Goal: Navigation & Orientation: Find specific page/section

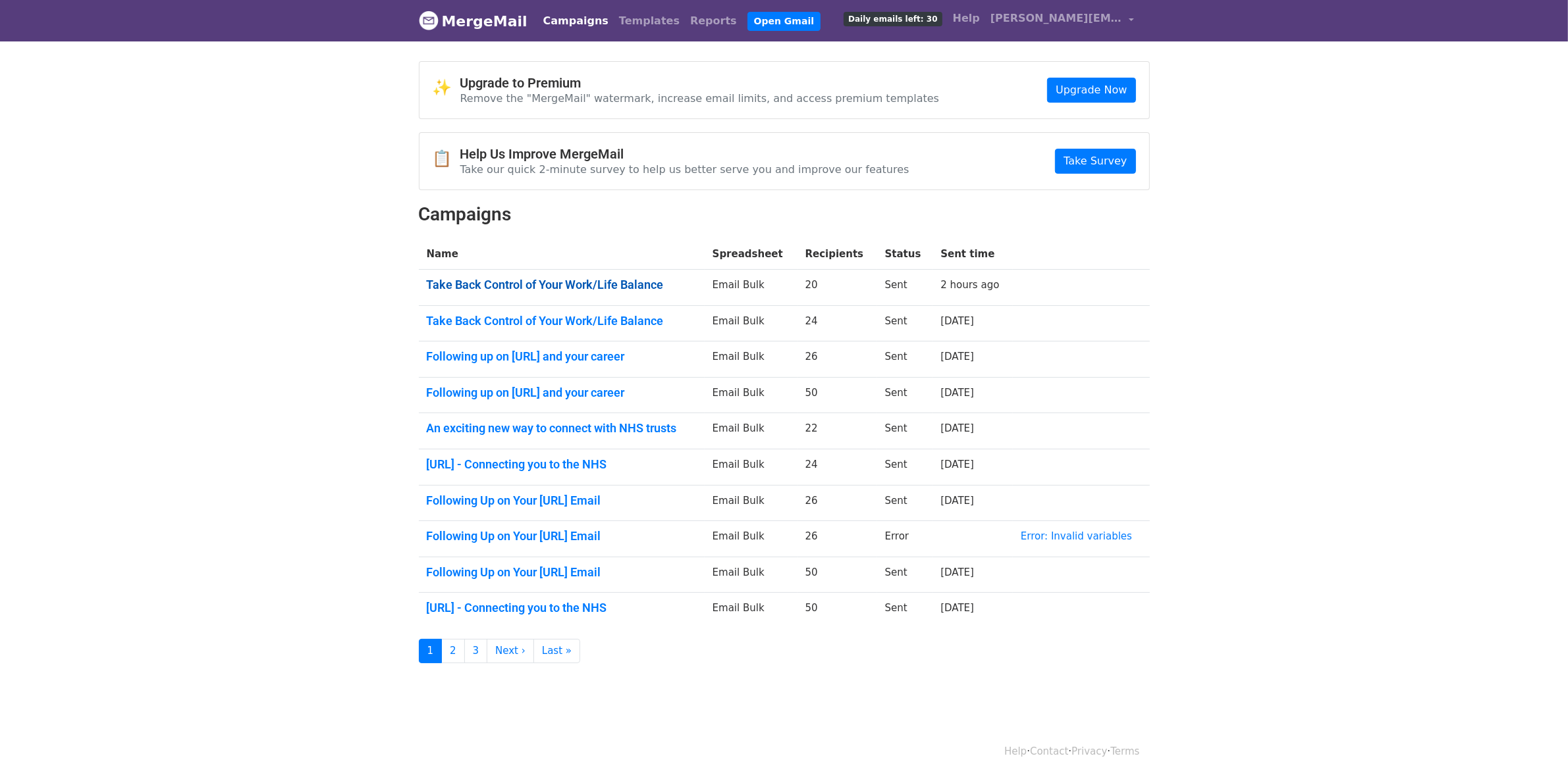
click at [577, 286] on link "Take Back Control of Your Work/Life Balance" at bounding box center [561, 285] width 270 height 15
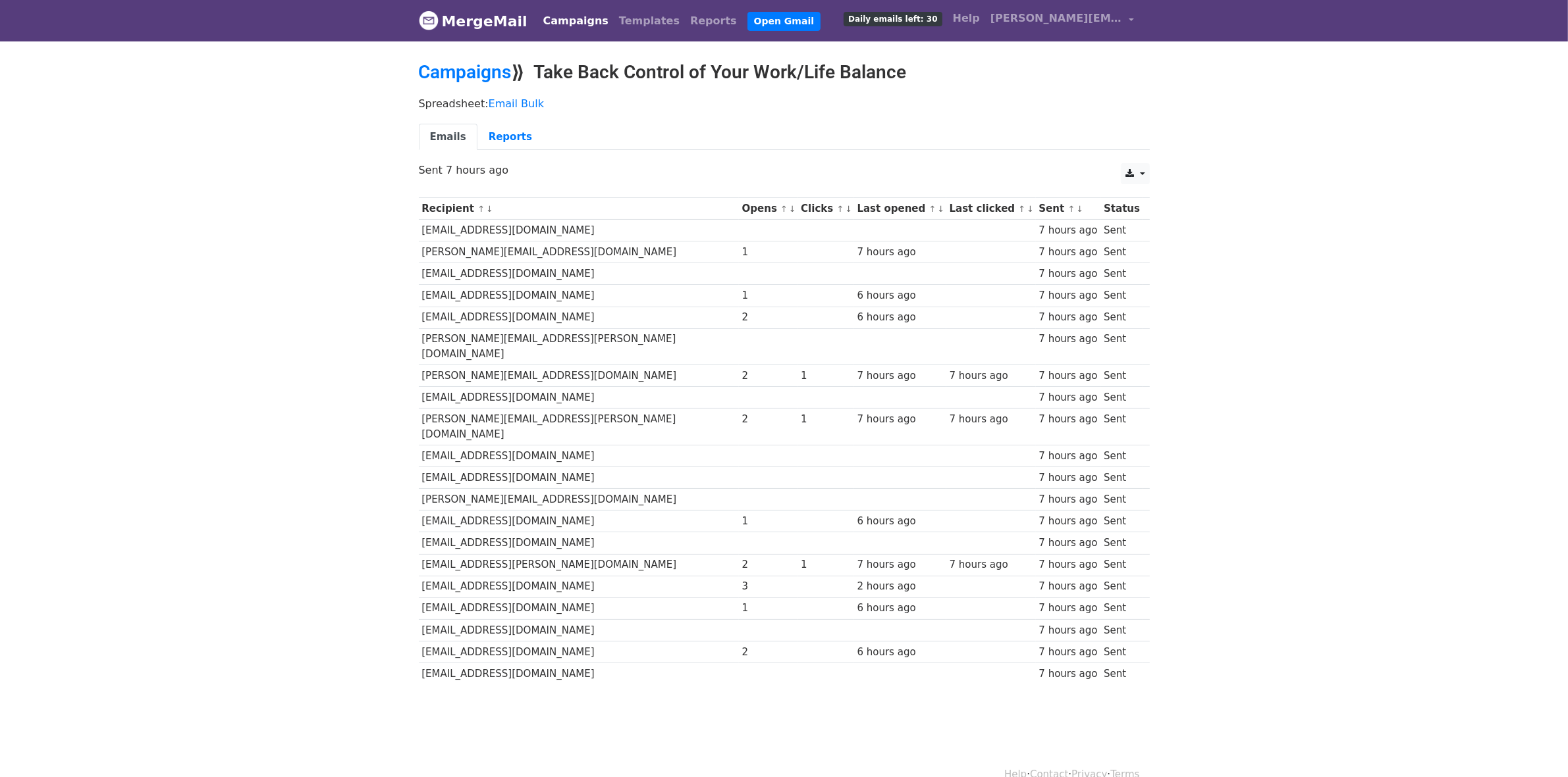
click at [471, 82] on div "Campaigns ⟫ Take Back Control of Your Work/Life Balance" at bounding box center [784, 75] width 751 height 29
click at [478, 68] on link "Campaigns" at bounding box center [465, 72] width 93 height 22
